Goal: Transaction & Acquisition: Download file/media

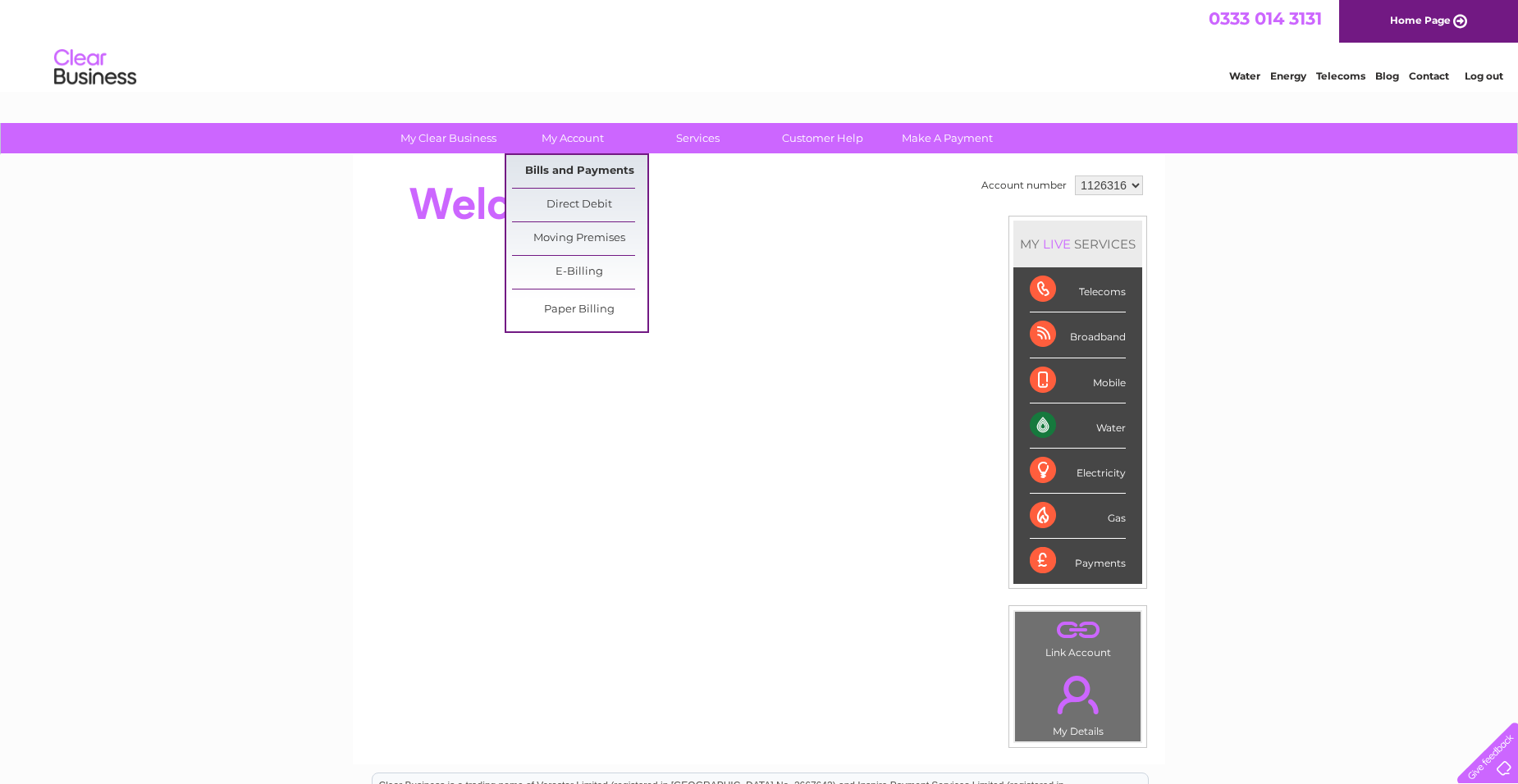
click at [557, 174] on link "Bills and Payments" at bounding box center [579, 171] width 136 height 32
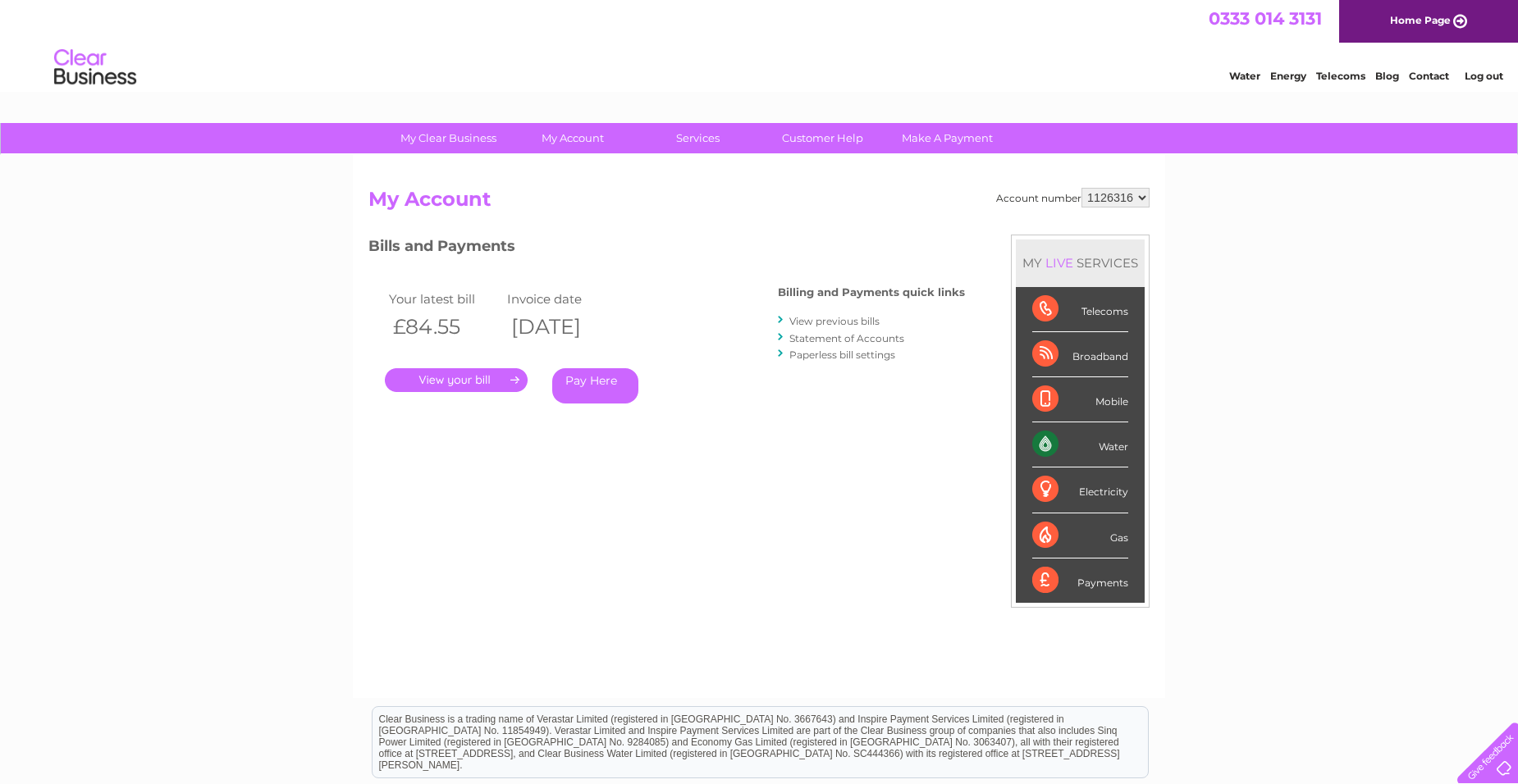
click at [467, 380] on link "." at bounding box center [456, 380] width 142 height 24
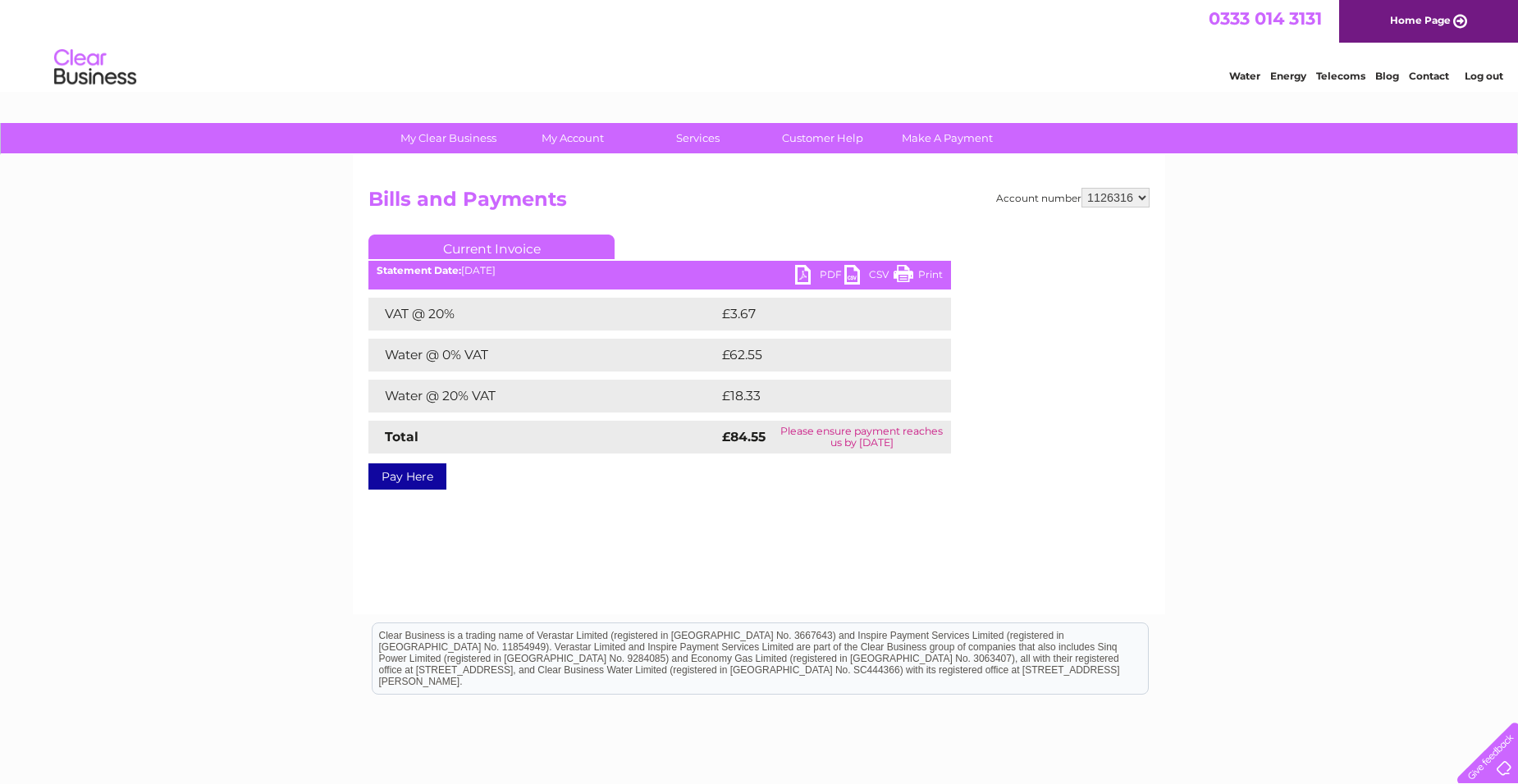
click at [831, 276] on link "PDF" at bounding box center [820, 277] width 49 height 24
